Goal: Task Accomplishment & Management: Manage account settings

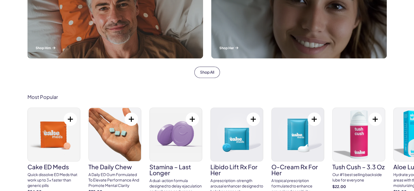
scroll to position [245, 0]
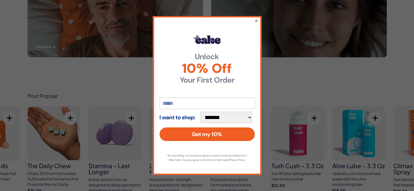
click at [257, 18] on button "×" at bounding box center [256, 20] width 4 height 7
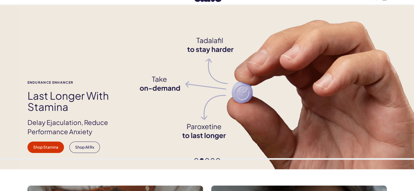
scroll to position [0, 0]
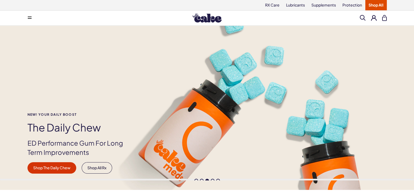
click at [29, 18] on icon at bounding box center [30, 18] width 4 height 1
click at [374, 19] on button at bounding box center [374, 18] width 6 height 6
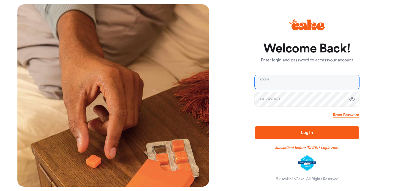
click at [272, 82] on input "email" at bounding box center [307, 82] width 105 height 14
paste input "**********"
type input "**********"
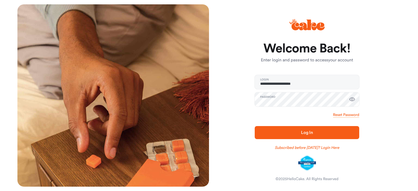
click at [303, 131] on span "Log In" at bounding box center [307, 133] width 12 height 4
click at [295, 133] on span "Log In" at bounding box center [307, 133] width 87 height 7
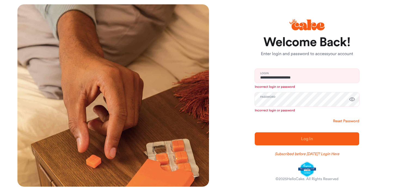
click at [344, 121] on link "Reset Password" at bounding box center [346, 121] width 26 height 5
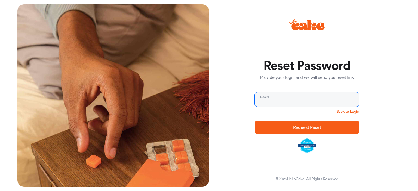
click at [294, 98] on input "email" at bounding box center [307, 100] width 105 height 14
paste input "**********"
type input "**********"
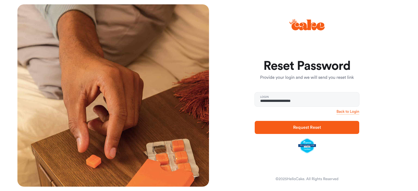
click at [306, 128] on span "Request Reset" at bounding box center [307, 128] width 28 height 4
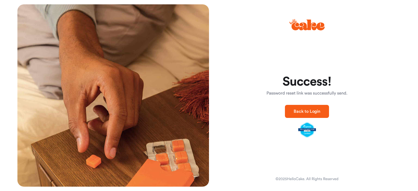
click at [313, 111] on span "Back to Login" at bounding box center [307, 111] width 27 height 4
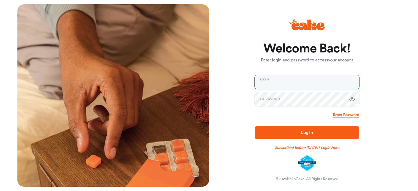
click at [268, 84] on input "email" at bounding box center [307, 82] width 105 height 14
paste input "**********"
type input "**********"
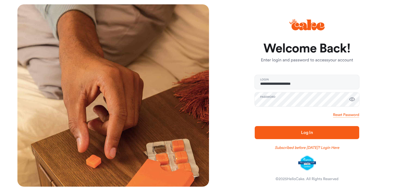
click at [330, 134] on span "Log In" at bounding box center [307, 133] width 87 height 7
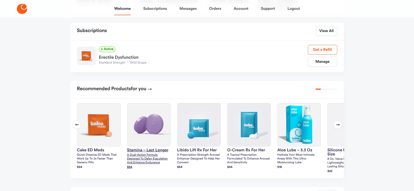
scroll to position [82, 0]
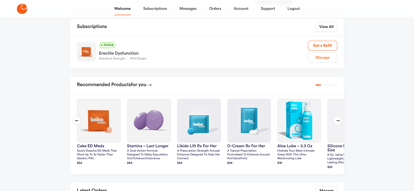
click at [327, 57] on link "Manage" at bounding box center [322, 58] width 29 height 10
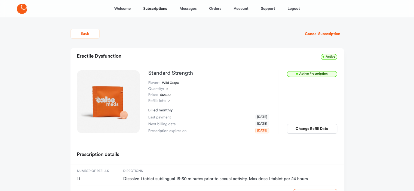
click at [330, 56] on span "Active" at bounding box center [329, 57] width 16 height 6
click at [322, 72] on span "Active Prescription" at bounding box center [312, 74] width 50 height 6
click at [252, 85] on dl "Flavor: Wild Grape" at bounding box center [208, 83] width 121 height 6
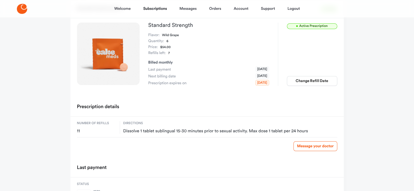
scroll to position [35, 0]
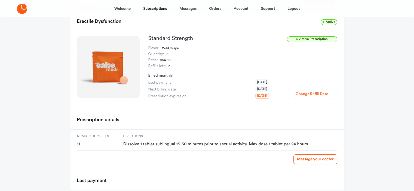
click at [313, 93] on button "Change Refill Date" at bounding box center [312, 94] width 50 height 10
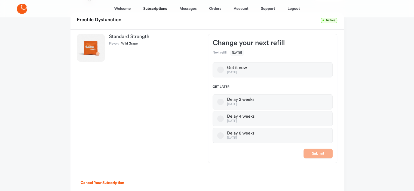
click at [221, 135] on button "Delay 8 weeks Dec 15, 2025" at bounding box center [220, 136] width 7 height 7
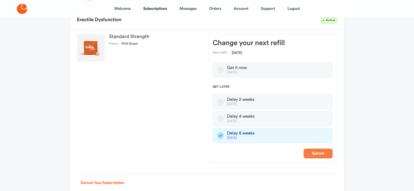
click at [319, 154] on button "Submit" at bounding box center [318, 154] width 29 height 10
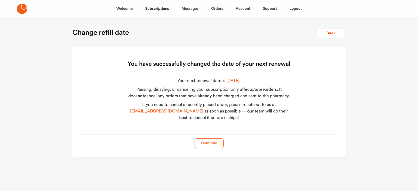
click at [208, 145] on button "Continue" at bounding box center [209, 144] width 29 height 10
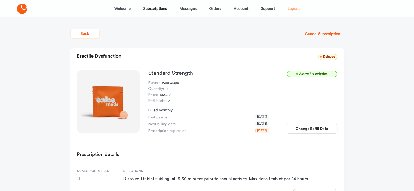
click at [294, 8] on link "Logout" at bounding box center [294, 8] width 12 height 13
